Goal: Task Accomplishment & Management: Use online tool/utility

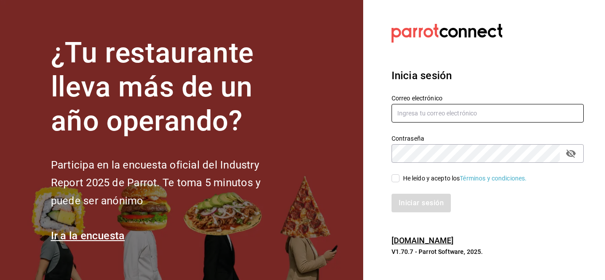
click at [425, 115] on input "text" at bounding box center [487, 113] width 192 height 19
type input "[EMAIL_ADDRESS][DOMAIN_NAME]"
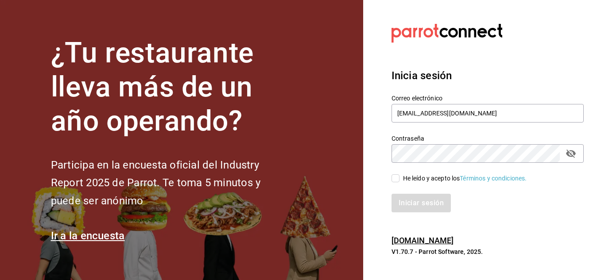
click at [393, 175] on input "He leído y acepto los Términos y condiciones." at bounding box center [395, 178] width 8 height 8
checkbox input "true"
click at [418, 199] on button "Iniciar sesión" at bounding box center [421, 203] width 60 height 19
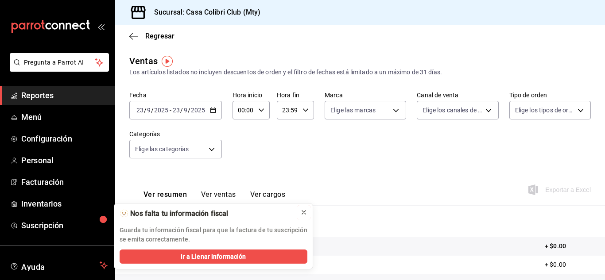
click at [300, 212] on button at bounding box center [304, 212] width 14 height 14
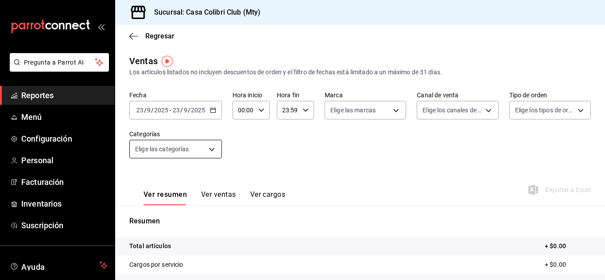
click at [152, 143] on body "Pregunta a Parrot AI Reportes Menú Configuración Personal Facturación Inventari…" at bounding box center [302, 140] width 605 height 280
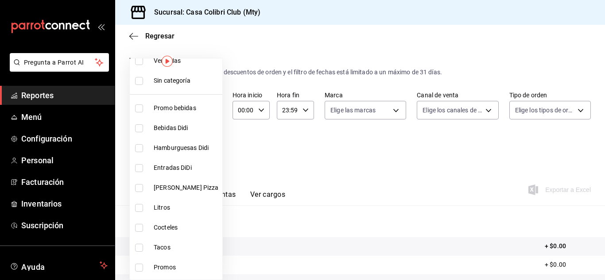
scroll to position [12, 0]
click at [194, 145] on span "Hamburguesas Didi" at bounding box center [186, 146] width 65 height 9
type input "638e4a8b-9acb-4c83-a8b9-09e99750fb43"
checkbox input "true"
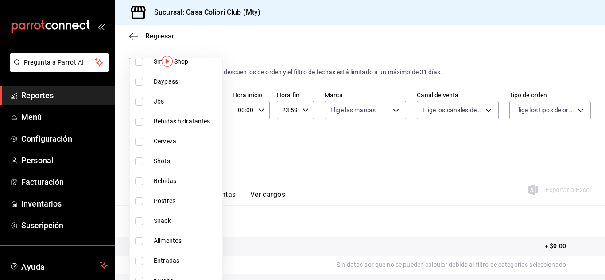
scroll to position [248, 0]
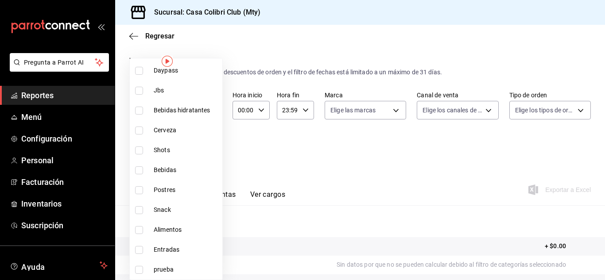
click at [138, 208] on input "checkbox" at bounding box center [139, 210] width 8 height 8
checkbox input "true"
type input "638e4a8b-9acb-4c83-a8b9-09e99750fb43,0af920ca-51bf-4ea1-89a4-1aeffaa14358"
click at [138, 228] on input "checkbox" at bounding box center [139, 230] width 8 height 8
checkbox input "true"
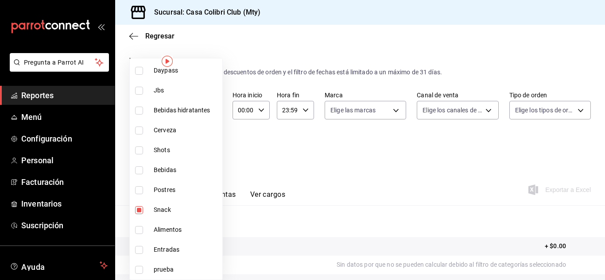
type input "638e4a8b-9acb-4c83-a8b9-09e99750fb43,0af920ca-51bf-4ea1-89a4-1aeffaa14358,2c95d…"
click at [247, 165] on div at bounding box center [302, 140] width 605 height 280
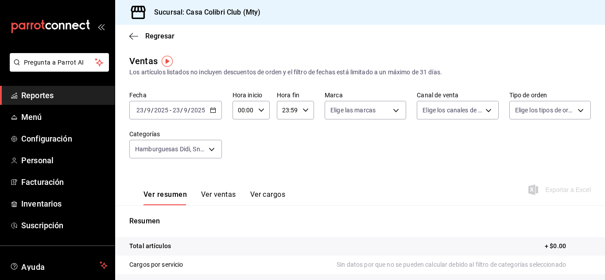
click at [209, 114] on div "2025-09-23 23 / 9 / 2025 - 2025-09-23 23 / 9 / 2025" at bounding box center [175, 110] width 93 height 19
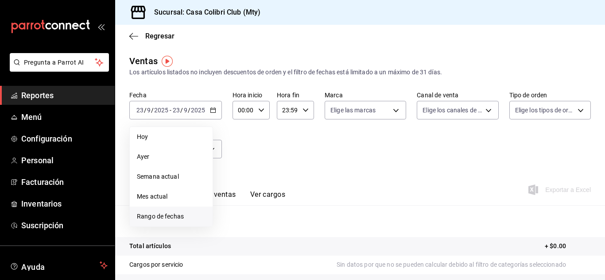
click at [144, 211] on li "Rango de fechas" at bounding box center [171, 217] width 83 height 20
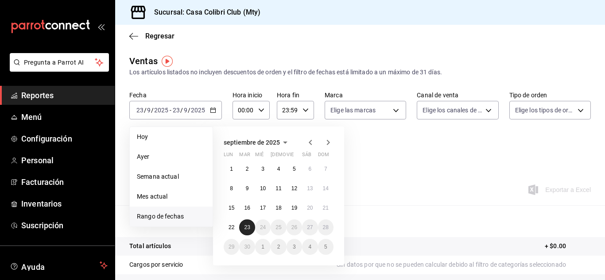
click at [251, 225] on button "23" at bounding box center [246, 228] width 15 height 16
click at [232, 210] on abbr "15" at bounding box center [231, 208] width 6 height 6
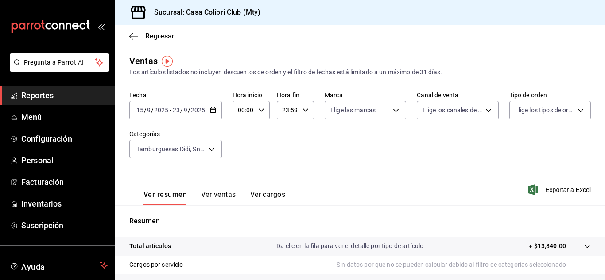
click at [208, 193] on button "Ver ventas" at bounding box center [218, 197] width 35 height 15
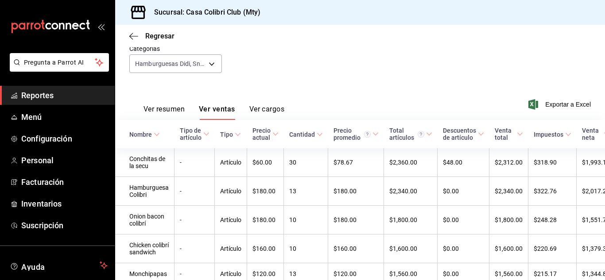
scroll to position [13, 0]
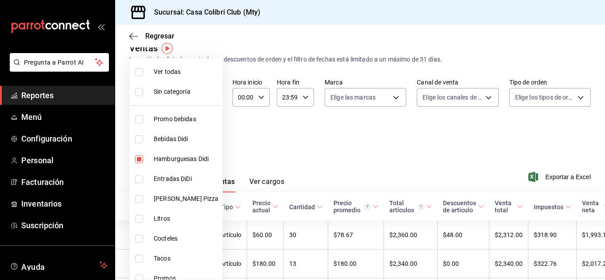
click at [203, 137] on body "Pregunta a Parrot AI Reportes Menú Configuración Personal Facturación Inventari…" at bounding box center [302, 140] width 605 height 280
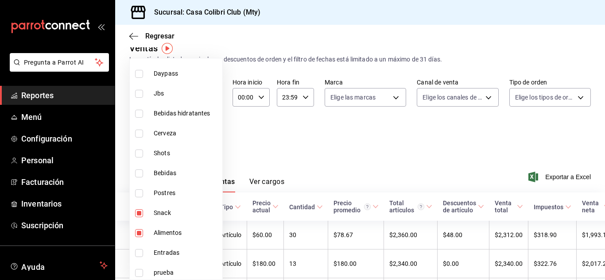
scroll to position [248, 0]
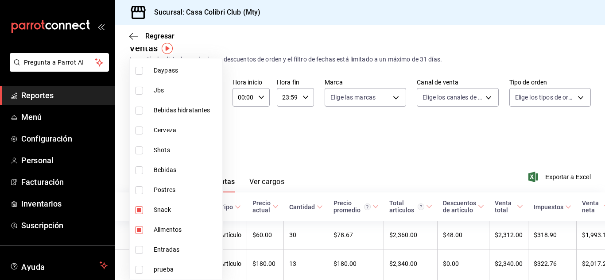
click at [137, 249] on input "checkbox" at bounding box center [139, 250] width 8 height 8
checkbox input "true"
type input "638e4a8b-9acb-4c83-a8b9-09e99750fb43,0af920ca-51bf-4ea1-89a4-1aeffaa14358,2c95d…"
click at [362, 152] on div at bounding box center [302, 140] width 605 height 280
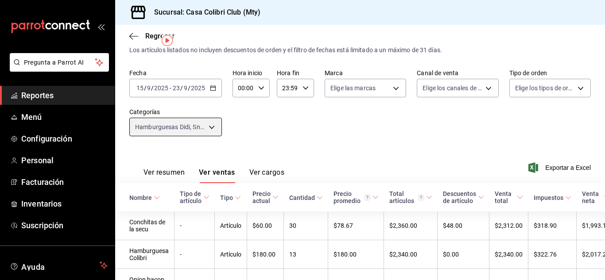
scroll to position [21, 0]
